Goal: Check status: Check status

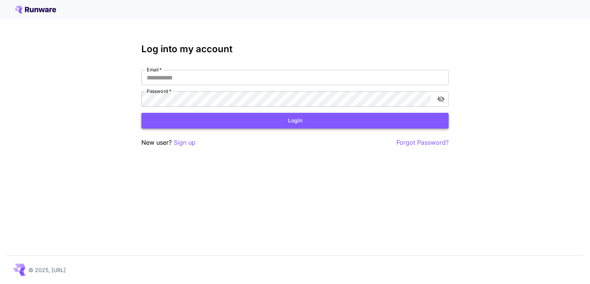
type input "**********"
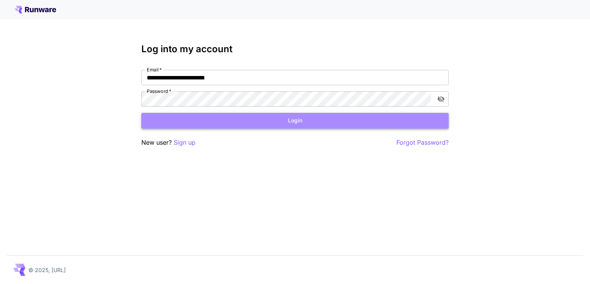
click at [302, 123] on button "Login" at bounding box center [294, 121] width 307 height 16
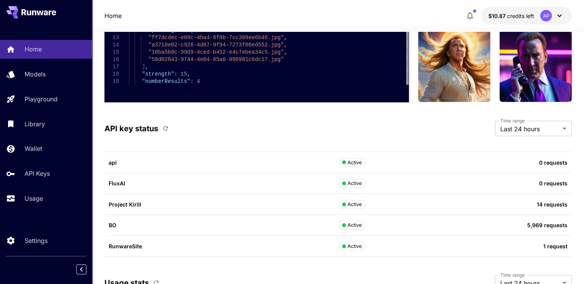
scroll to position [2384, 0]
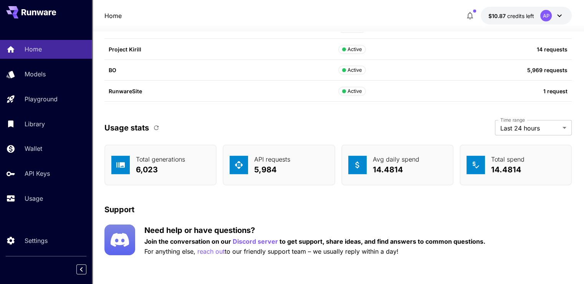
click at [154, 124] on icon "button" at bounding box center [156, 127] width 7 height 7
click at [43, 51] on div "Home" at bounding box center [56, 49] width 60 height 9
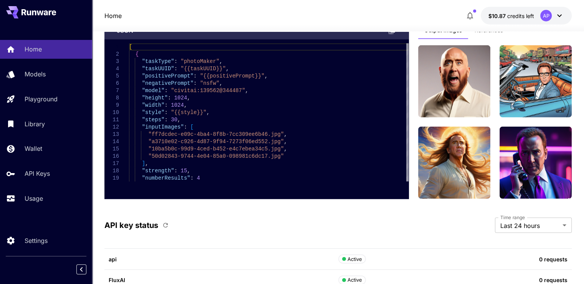
scroll to position [2115, 0]
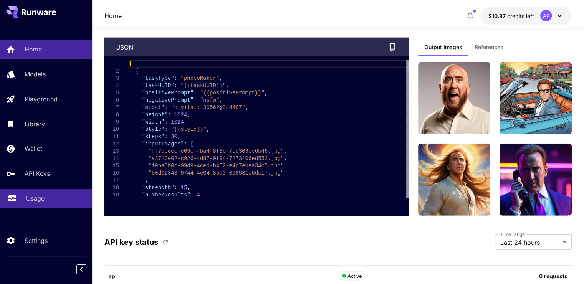
click at [37, 202] on p "Usage" at bounding box center [35, 198] width 18 height 9
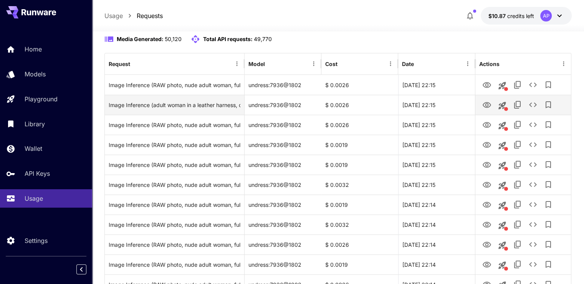
scroll to position [77, 0]
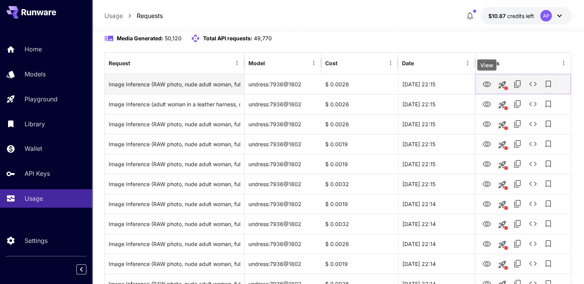
click at [483, 82] on icon "View" at bounding box center [487, 84] width 9 height 9
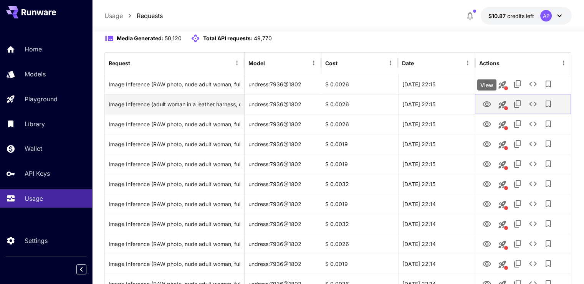
click at [487, 97] on button "View" at bounding box center [487, 104] width 15 height 16
click at [490, 101] on icon "View" at bounding box center [487, 104] width 9 height 9
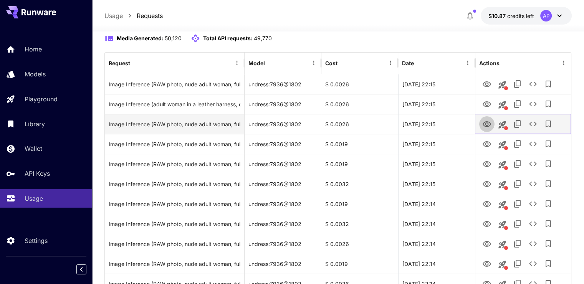
click at [484, 126] on icon "View" at bounding box center [487, 124] width 9 height 9
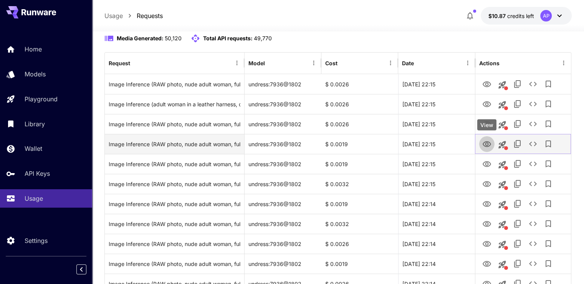
click at [487, 149] on button "View" at bounding box center [487, 144] width 15 height 16
click at [490, 149] on button "View" at bounding box center [487, 144] width 15 height 16
click at [489, 146] on icon "View" at bounding box center [487, 144] width 8 height 6
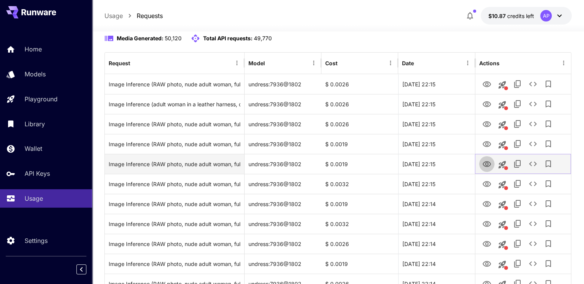
click at [485, 163] on icon "View" at bounding box center [487, 164] width 9 height 9
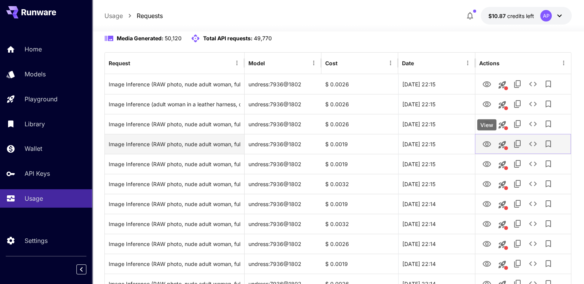
click at [487, 144] on icon "View" at bounding box center [487, 144] width 9 height 9
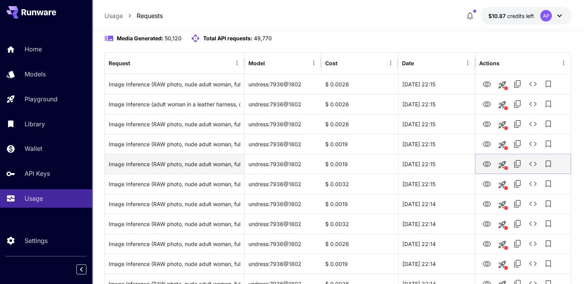
click at [486, 167] on icon "View" at bounding box center [487, 164] width 9 height 9
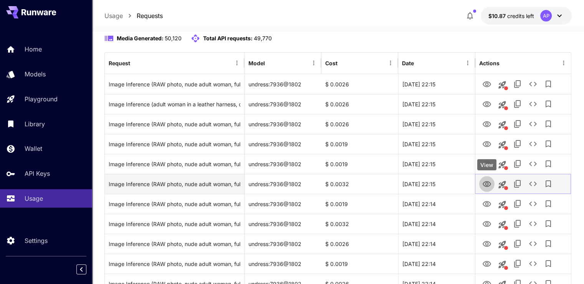
click at [489, 183] on icon "View" at bounding box center [487, 184] width 9 height 9
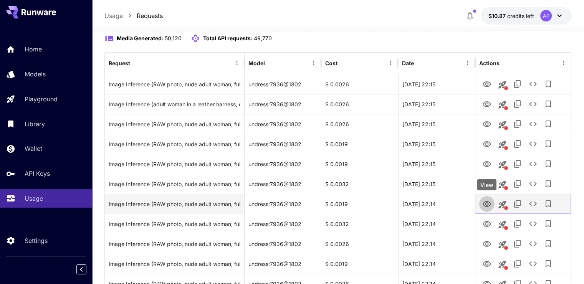
click at [491, 204] on icon "View" at bounding box center [487, 204] width 9 height 9
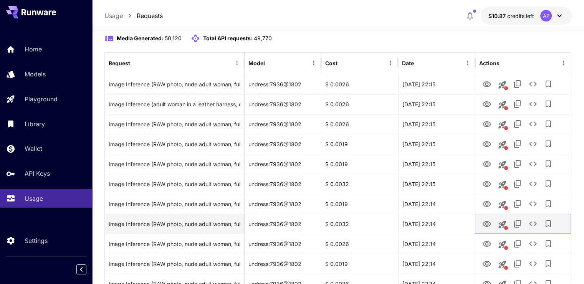
click at [491, 228] on icon "View" at bounding box center [487, 224] width 9 height 9
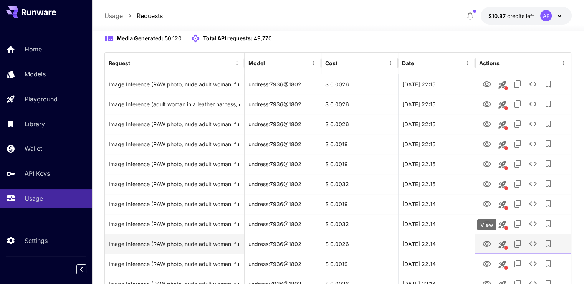
click at [489, 244] on icon "View" at bounding box center [487, 244] width 8 height 6
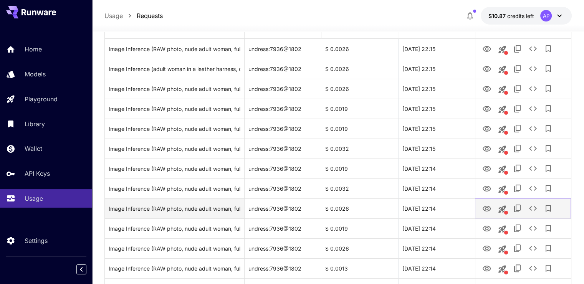
scroll to position [115, 0]
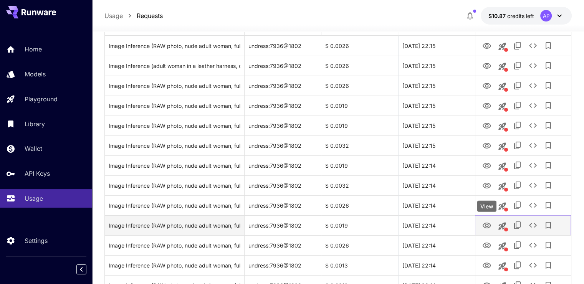
click at [485, 224] on icon "View" at bounding box center [487, 225] width 9 height 9
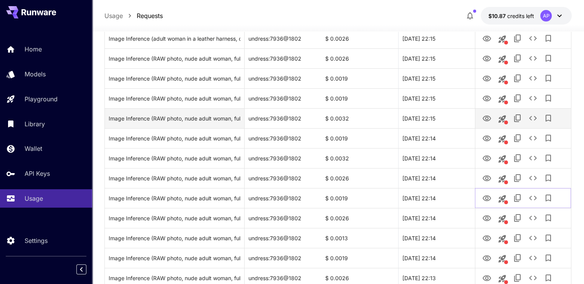
scroll to position [154, 0]
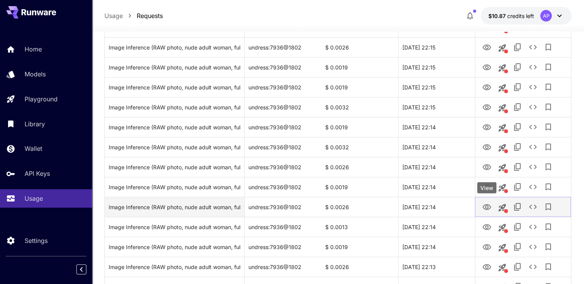
click at [488, 205] on icon "View" at bounding box center [487, 207] width 9 height 9
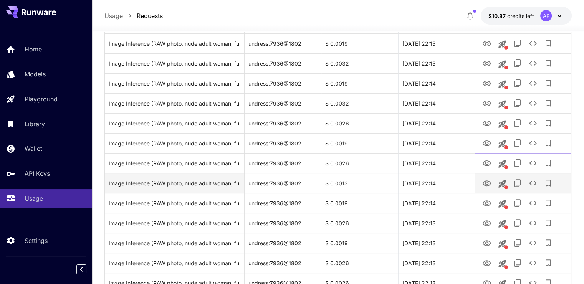
scroll to position [231, 0]
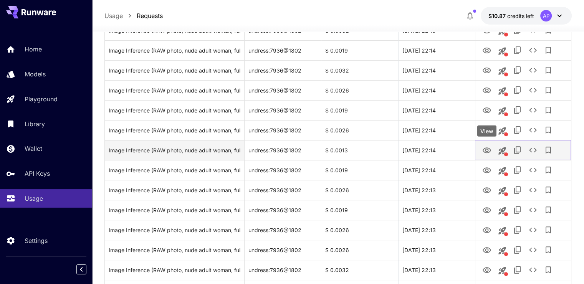
click at [485, 153] on icon "View" at bounding box center [487, 150] width 9 height 9
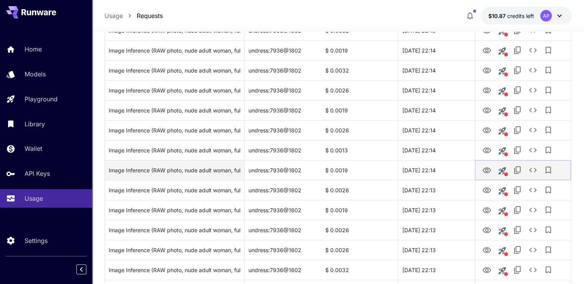
click at [489, 174] on icon "View" at bounding box center [487, 170] width 9 height 9
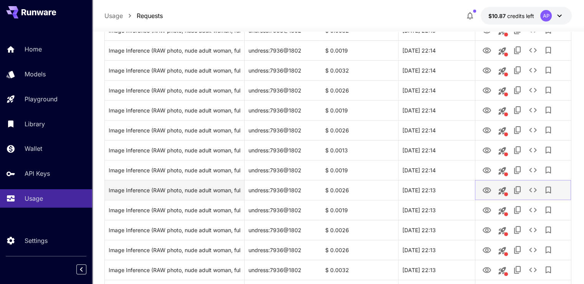
click at [487, 189] on icon "View" at bounding box center [487, 191] width 8 height 6
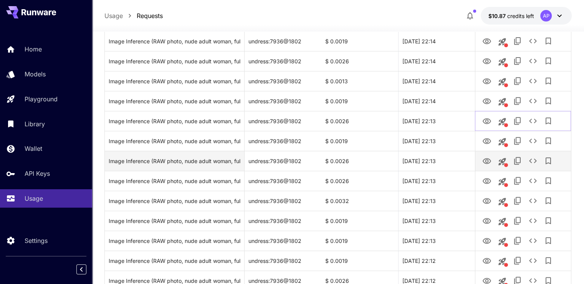
scroll to position [307, 0]
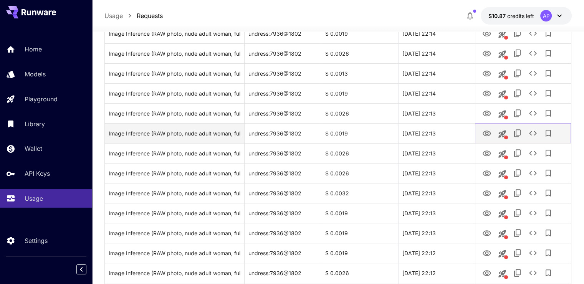
click at [487, 132] on icon "View" at bounding box center [487, 133] width 9 height 9
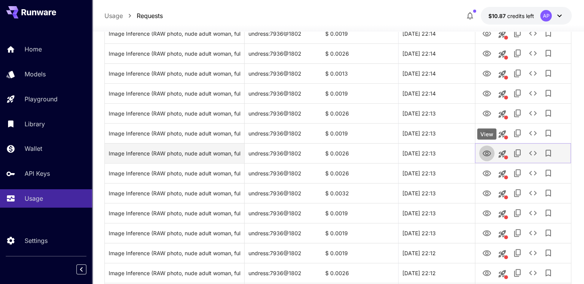
click at [488, 154] on icon "View" at bounding box center [487, 154] width 8 height 6
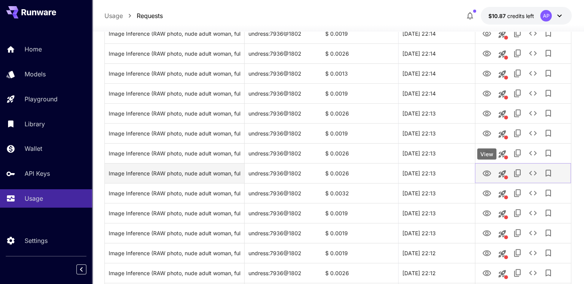
click at [490, 172] on icon "View" at bounding box center [487, 174] width 8 height 6
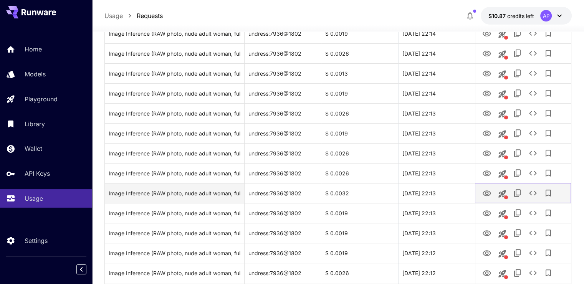
click at [487, 194] on icon "View" at bounding box center [487, 194] width 8 height 6
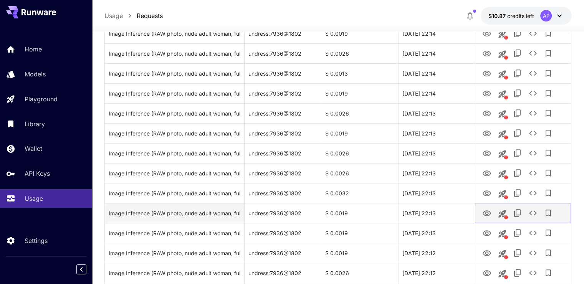
click at [490, 217] on icon "View" at bounding box center [487, 213] width 9 height 9
click at [487, 212] on icon "View" at bounding box center [487, 213] width 9 height 9
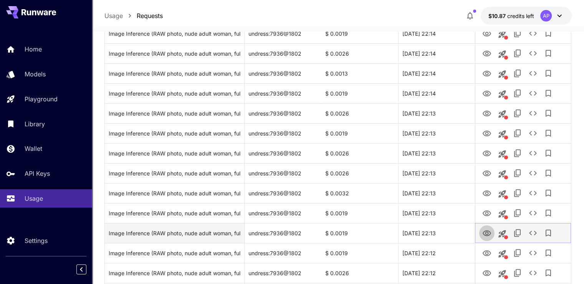
click at [486, 231] on icon "View" at bounding box center [487, 234] width 8 height 6
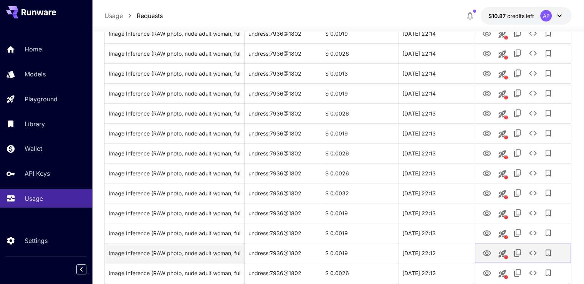
click at [486, 255] on icon "View" at bounding box center [487, 253] width 9 height 9
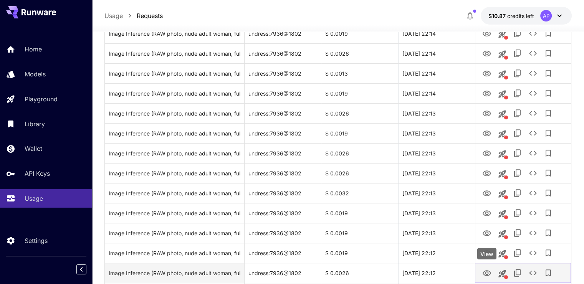
click at [489, 271] on icon "View" at bounding box center [487, 274] width 8 height 6
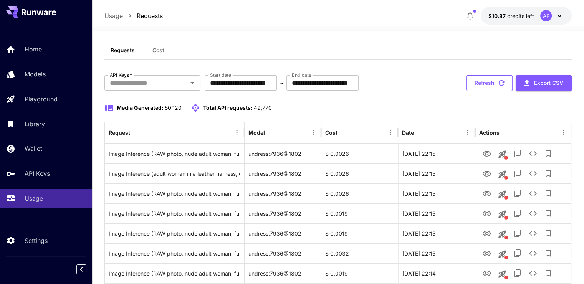
scroll to position [0, 0]
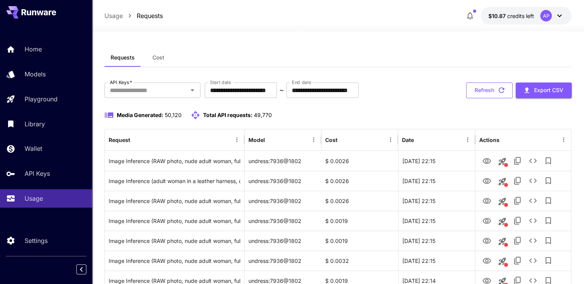
click at [481, 88] on button "Refresh" at bounding box center [489, 91] width 46 height 16
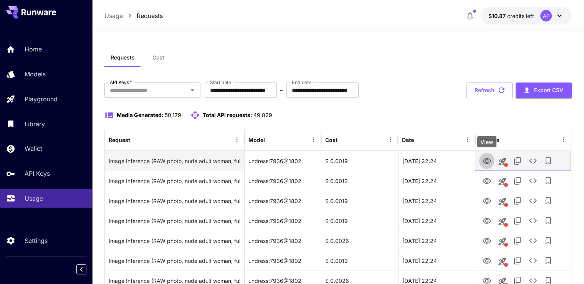
click at [485, 160] on icon "View" at bounding box center [487, 161] width 9 height 9
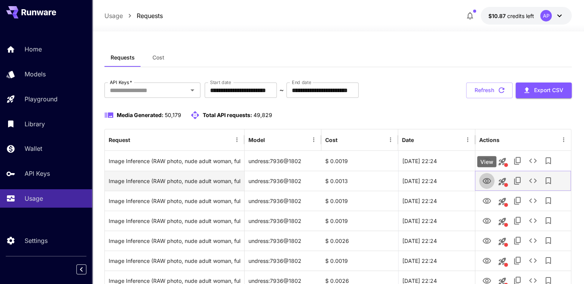
click at [490, 184] on icon "View" at bounding box center [487, 181] width 9 height 9
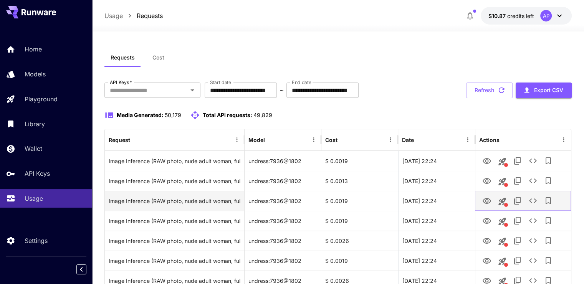
click at [488, 201] on icon "View" at bounding box center [487, 201] width 8 height 6
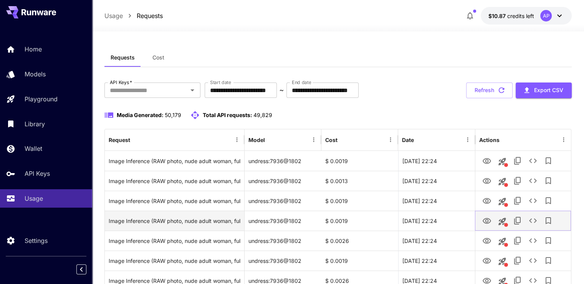
click at [493, 217] on button "View" at bounding box center [487, 221] width 15 height 16
click at [489, 220] on icon "View" at bounding box center [487, 221] width 9 height 9
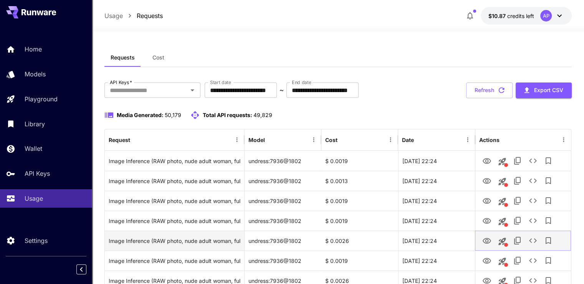
click at [485, 238] on icon "View" at bounding box center [487, 241] width 8 height 6
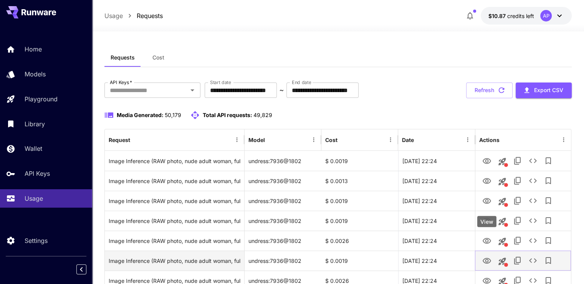
click at [486, 260] on icon "View" at bounding box center [487, 261] width 9 height 9
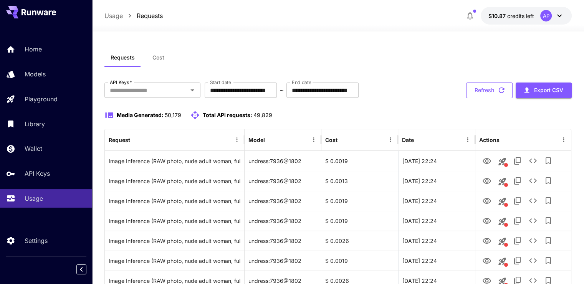
click at [493, 96] on button "Refresh" at bounding box center [489, 91] width 46 height 16
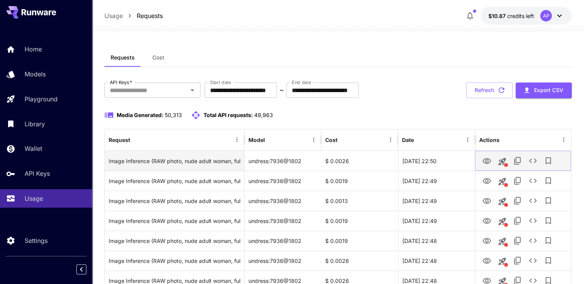
click at [486, 164] on icon "View" at bounding box center [487, 161] width 9 height 9
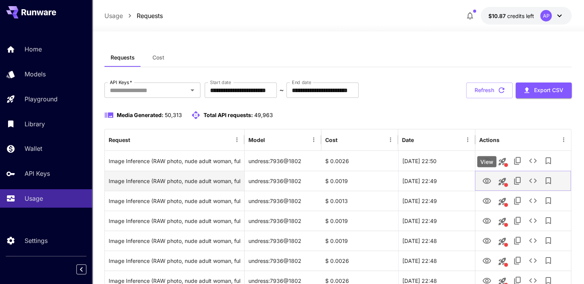
click at [491, 183] on icon "View" at bounding box center [487, 181] width 9 height 9
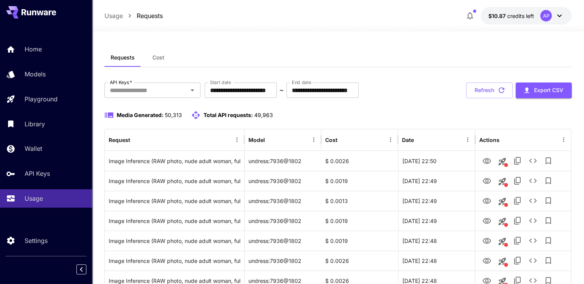
click at [65, 35] on div "Home Models Playground Library Wallet API Keys Usage" at bounding box center [46, 124] width 92 height 199
click at [57, 43] on link "Home" at bounding box center [46, 49] width 92 height 19
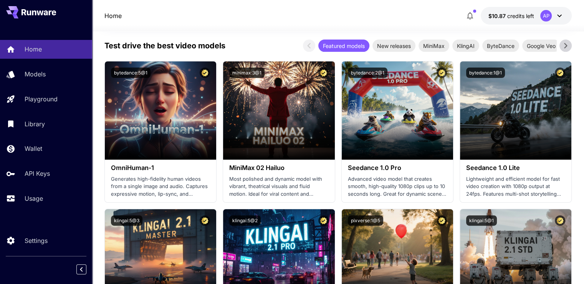
scroll to position [154, 0]
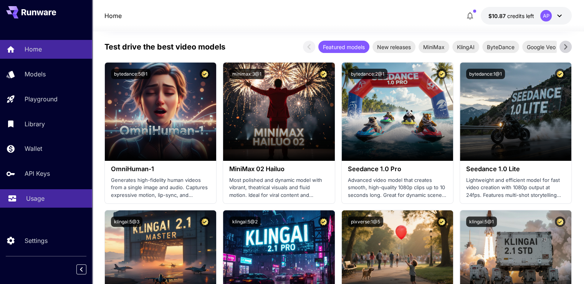
click at [56, 203] on div "Usage" at bounding box center [56, 198] width 60 height 9
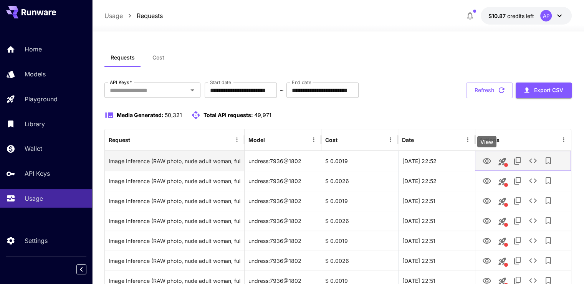
click at [488, 156] on link "View" at bounding box center [487, 161] width 9 height 10
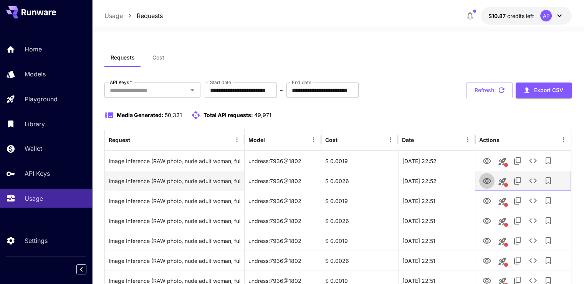
click at [486, 182] on icon "View" at bounding box center [487, 181] width 8 height 6
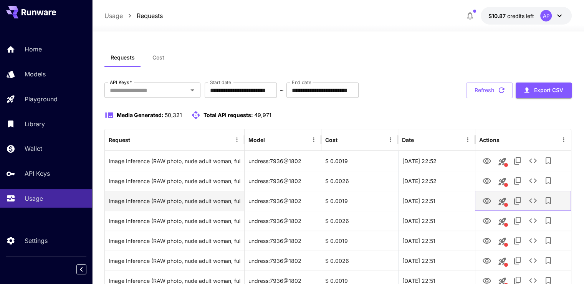
click at [486, 201] on icon "View" at bounding box center [487, 201] width 9 height 9
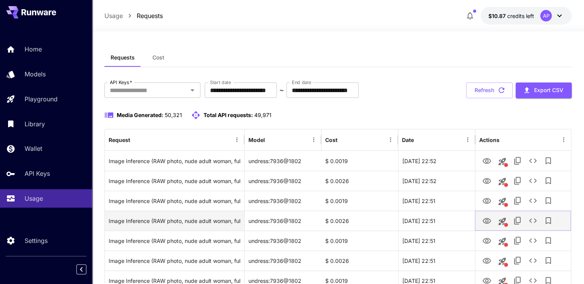
click at [486, 223] on icon "View" at bounding box center [487, 221] width 8 height 6
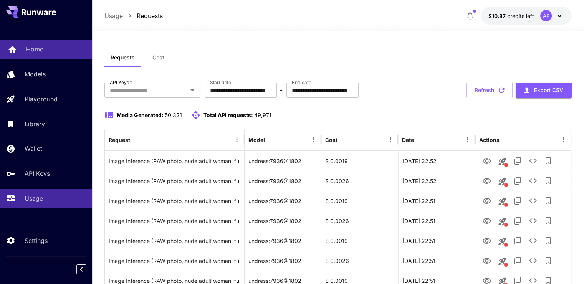
click at [45, 58] on div "Home Models Playground Library Wallet API Keys Usage" at bounding box center [46, 124] width 92 height 168
click at [58, 49] on div "Home" at bounding box center [56, 49] width 60 height 9
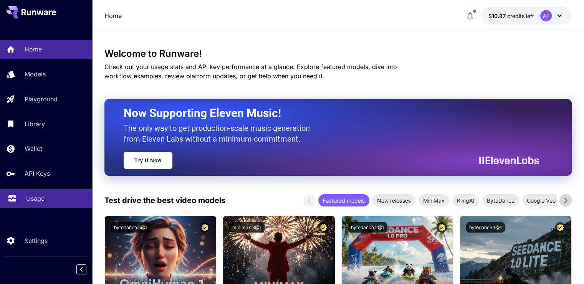
click at [34, 199] on p "Usage" at bounding box center [35, 198] width 18 height 9
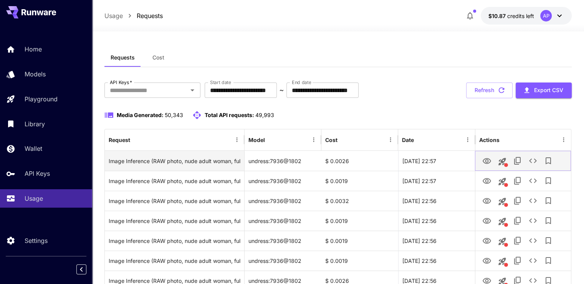
click at [486, 163] on icon "View" at bounding box center [487, 161] width 8 height 6
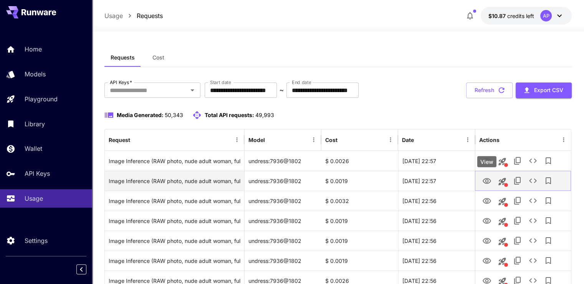
click at [483, 174] on button "View" at bounding box center [487, 181] width 15 height 16
click at [491, 186] on button "View" at bounding box center [487, 181] width 15 height 16
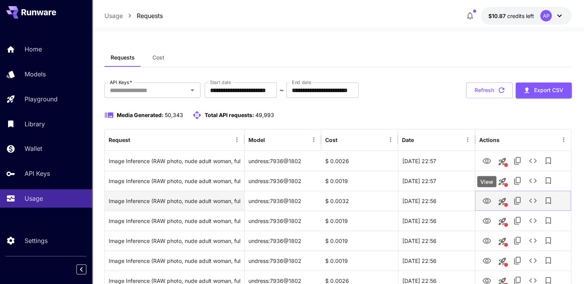
click at [487, 201] on icon "View" at bounding box center [487, 201] width 9 height 9
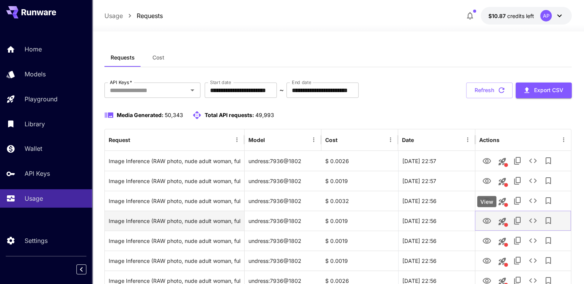
click at [487, 221] on icon "View" at bounding box center [487, 221] width 9 height 9
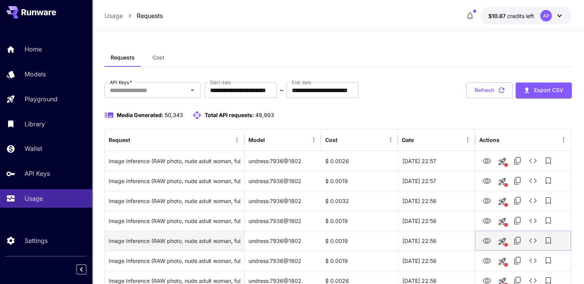
click at [487, 244] on icon "View" at bounding box center [487, 241] width 9 height 9
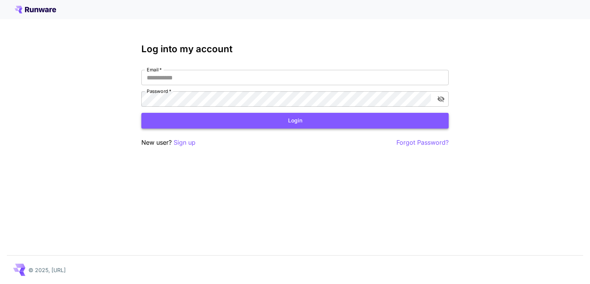
type input "**********"
click at [259, 121] on button "Login" at bounding box center [294, 121] width 307 height 16
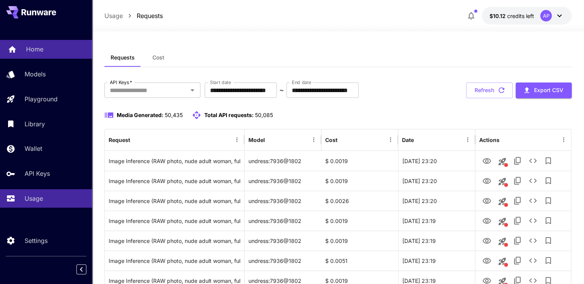
click at [45, 43] on link "Home" at bounding box center [46, 49] width 92 height 19
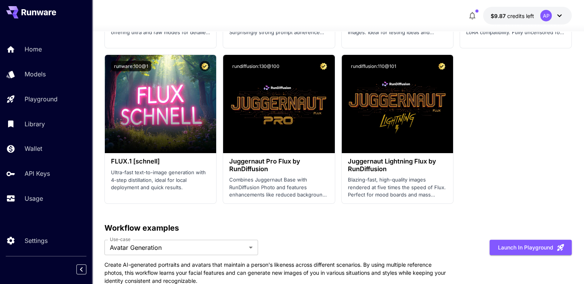
scroll to position [2384, 0]
